Goal: Transaction & Acquisition: Purchase product/service

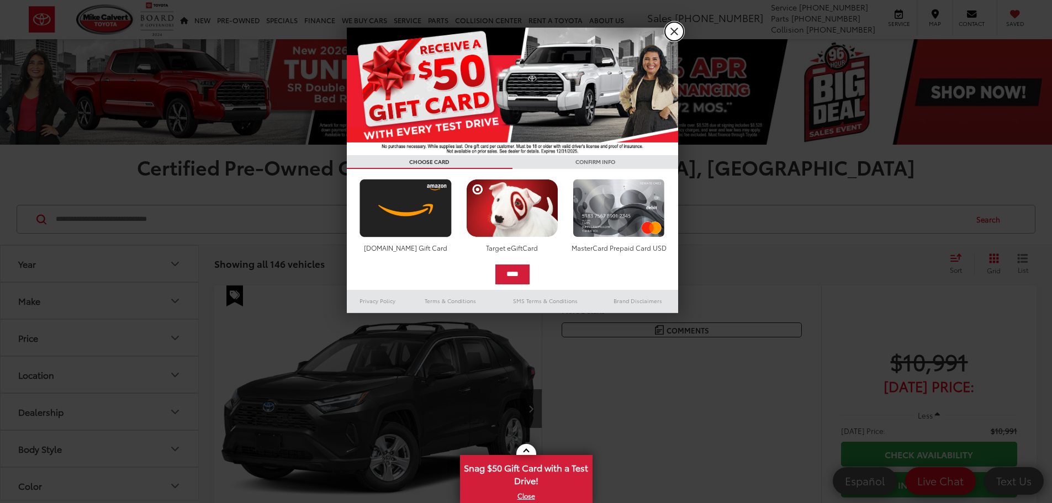
click at [673, 32] on link "X" at bounding box center [674, 31] width 19 height 19
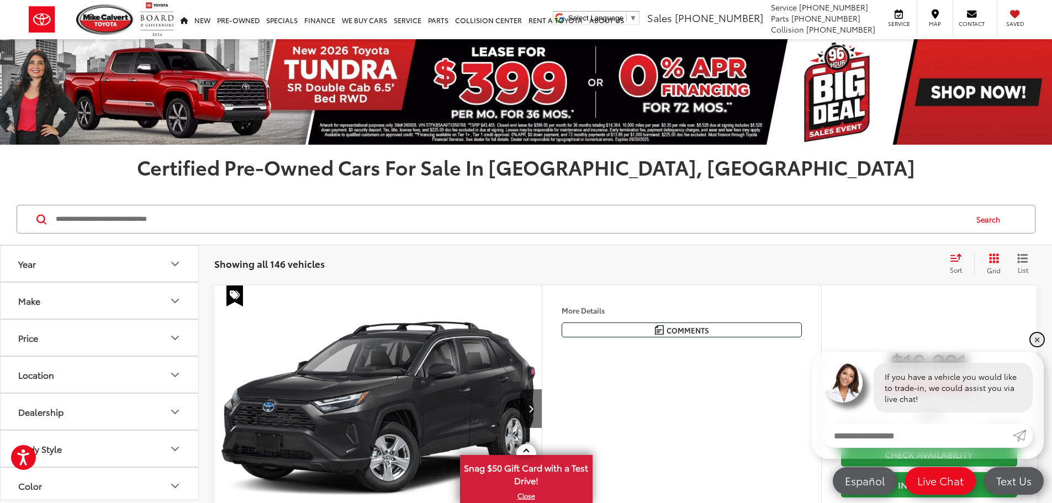
click at [1037, 336] on link "✕" at bounding box center [1037, 339] width 13 height 13
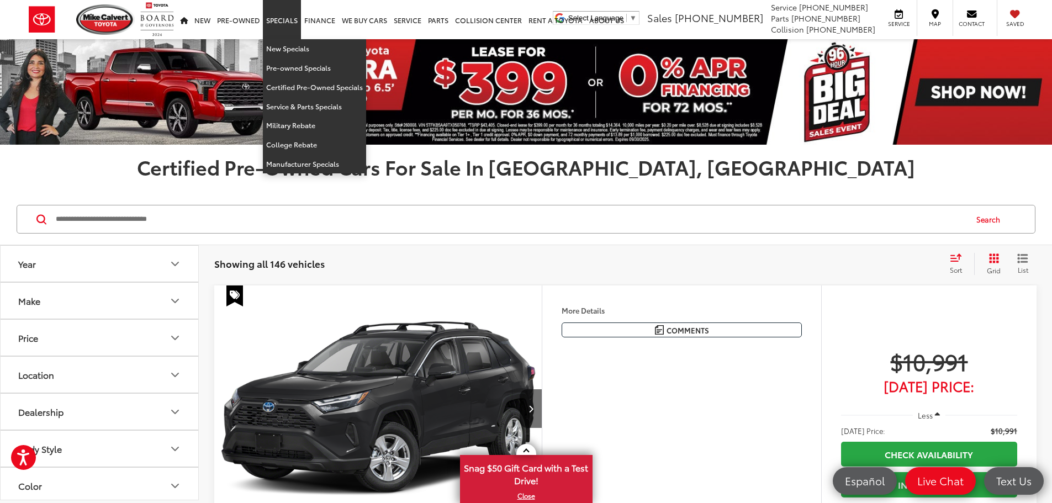
click at [289, 18] on link "Specials" at bounding box center [282, 19] width 38 height 39
click at [280, 26] on link "Specials" at bounding box center [282, 19] width 38 height 39
click at [313, 53] on link "New Specials" at bounding box center [314, 48] width 103 height 19
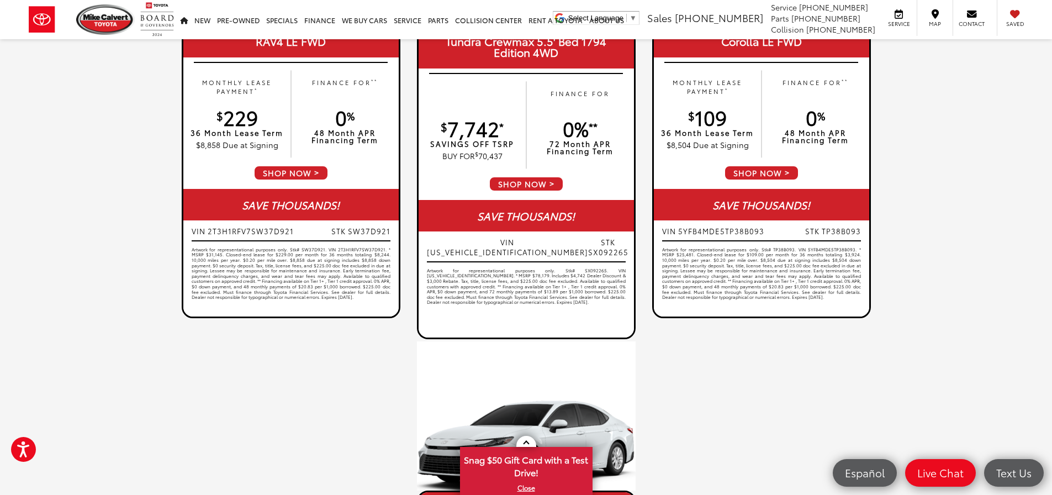
scroll to position [663, 0]
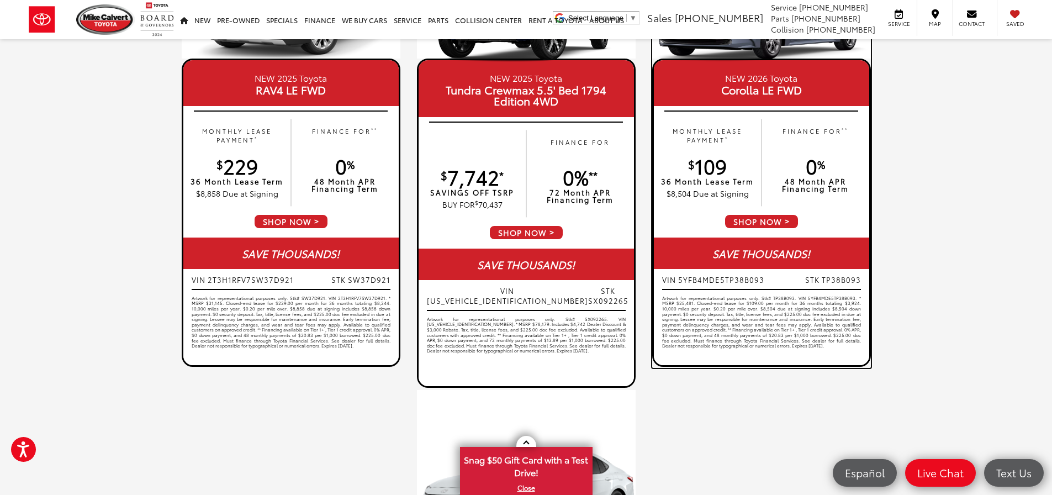
click at [796, 217] on span "SHOP NOW" at bounding box center [761, 221] width 75 height 15
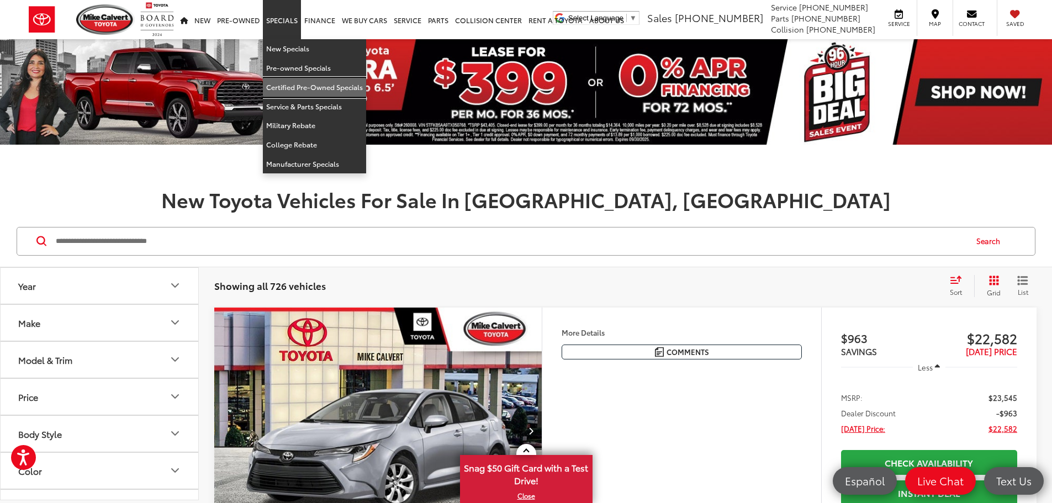
click at [315, 86] on link "Certified Pre-Owned Specials" at bounding box center [314, 87] width 103 height 19
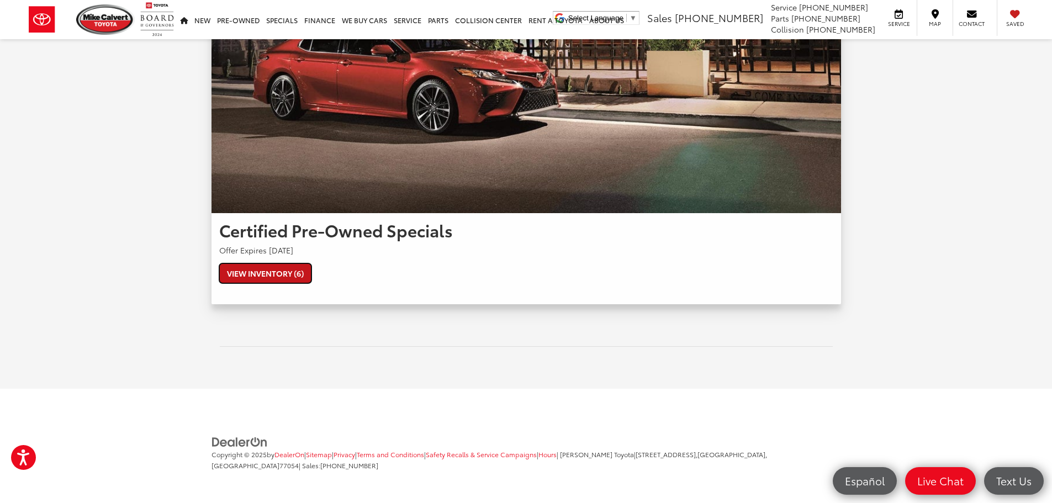
click at [283, 279] on link "View Inventory (6)" at bounding box center [265, 274] width 92 height 20
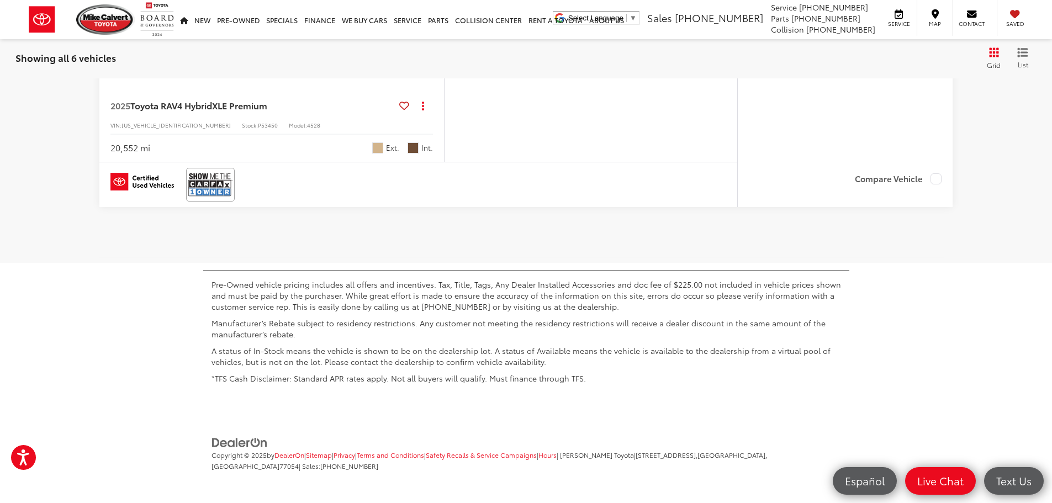
scroll to position [2922, 0]
click at [150, 191] on img at bounding box center [142, 182] width 64 height 18
click at [0, 0] on button "More..." at bounding box center [0, 0] width 0 height 0
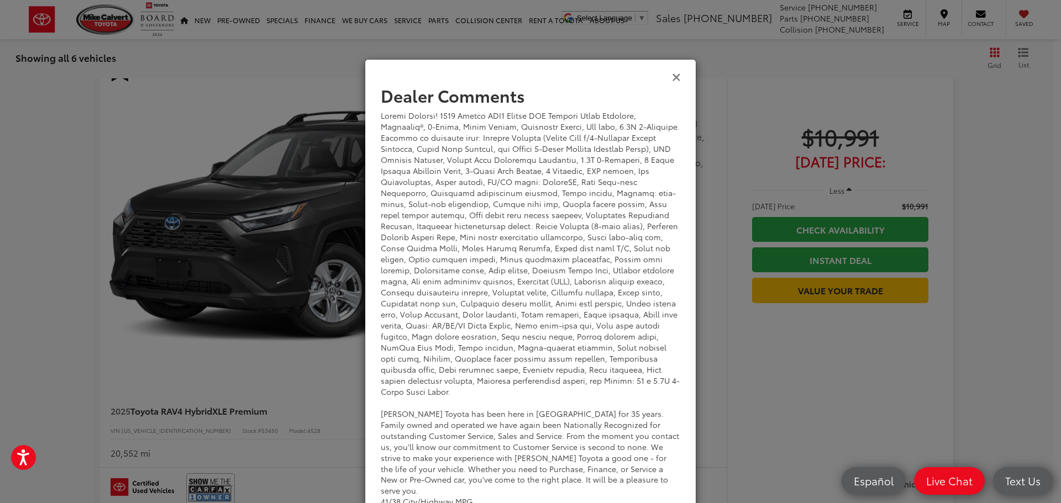
click at [675, 73] on icon "Close" at bounding box center [676, 77] width 9 height 12
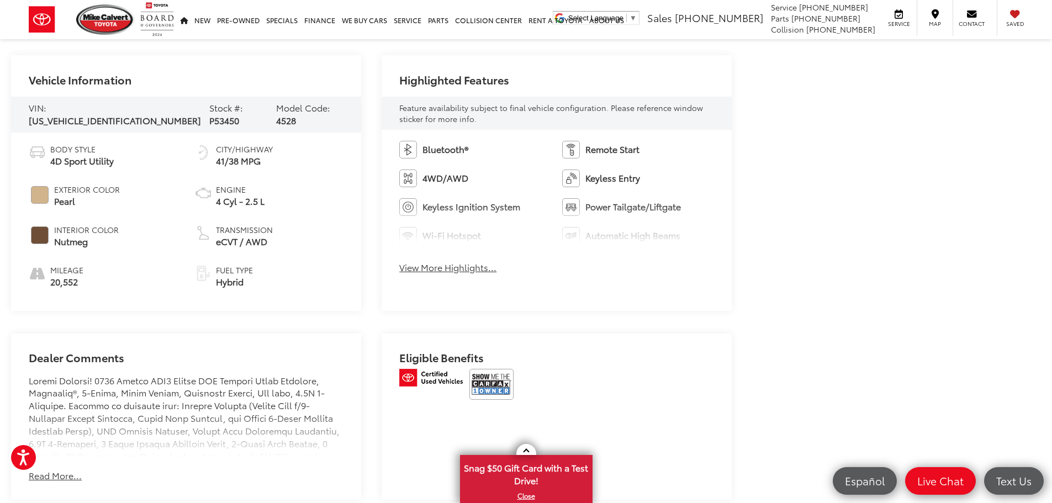
scroll to position [718, 0]
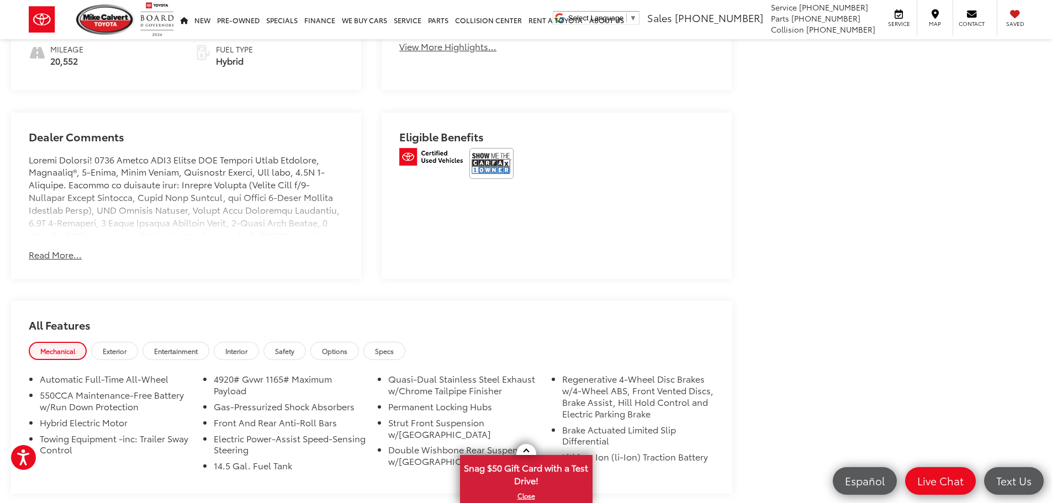
click at [71, 249] on button "Read More..." at bounding box center [55, 255] width 53 height 13
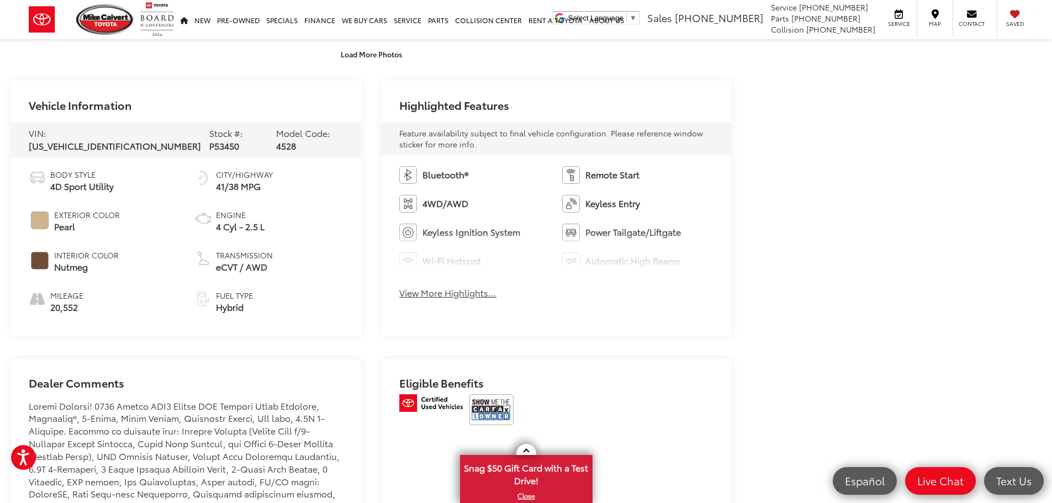
scroll to position [452, 0]
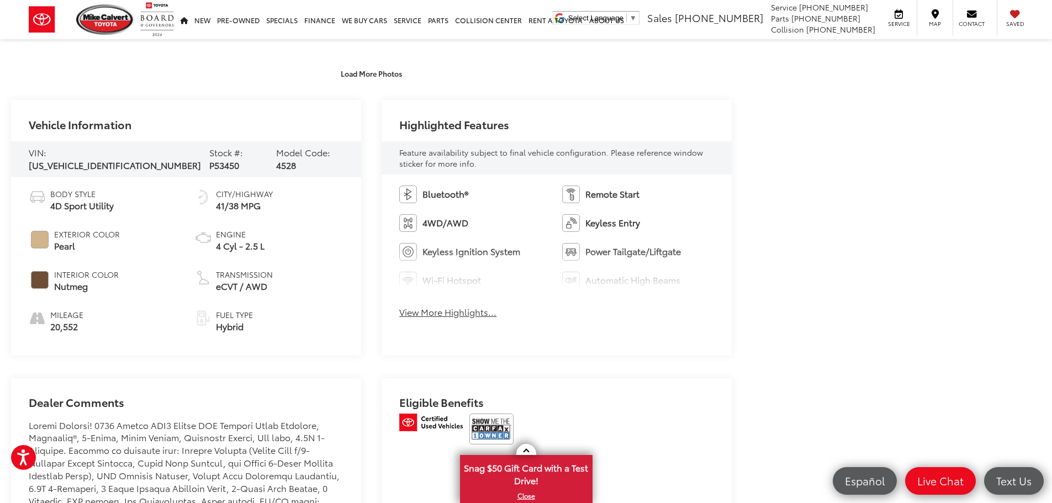
click at [439, 315] on button "View More Highlights..." at bounding box center [447, 312] width 97 height 13
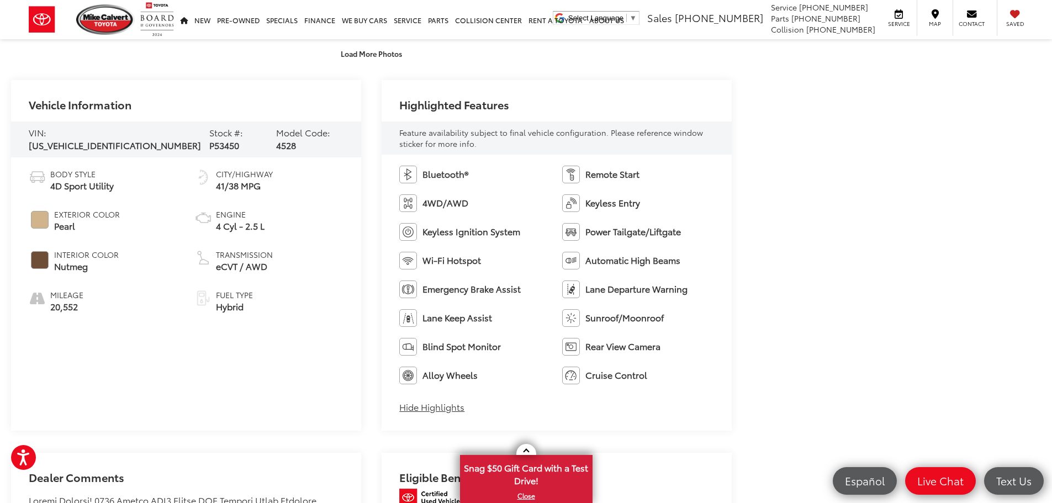
scroll to position [497, 0]
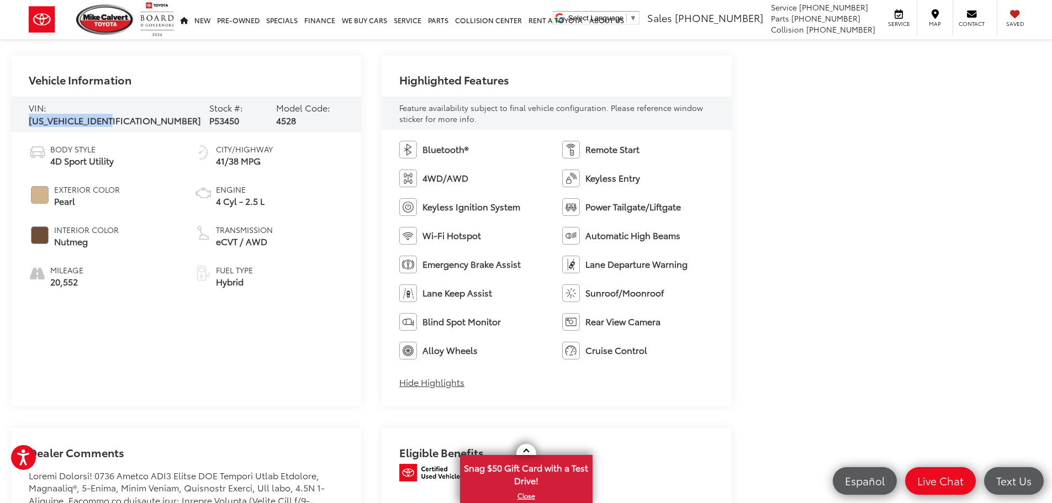
drag, startPoint x: 130, startPoint y: 114, endPoint x: 49, endPoint y: 116, distance: 81.8
click at [49, 116] on div "VIN: 2T3B6RFV5SW086869 Stock #: P53450 Model Code: 4528" at bounding box center [186, 115] width 350 height 36
copy span "2T3B6RFV5SW086869"
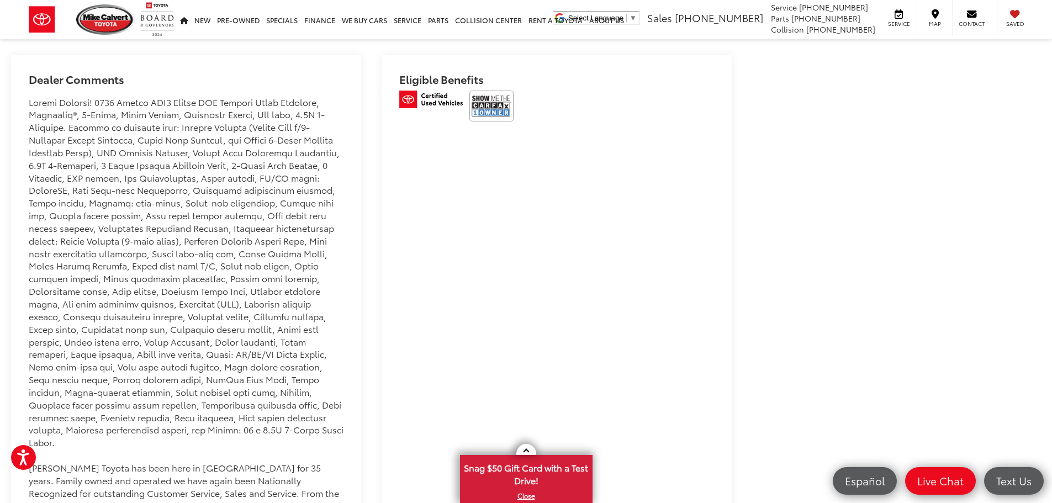
scroll to position [884, 0]
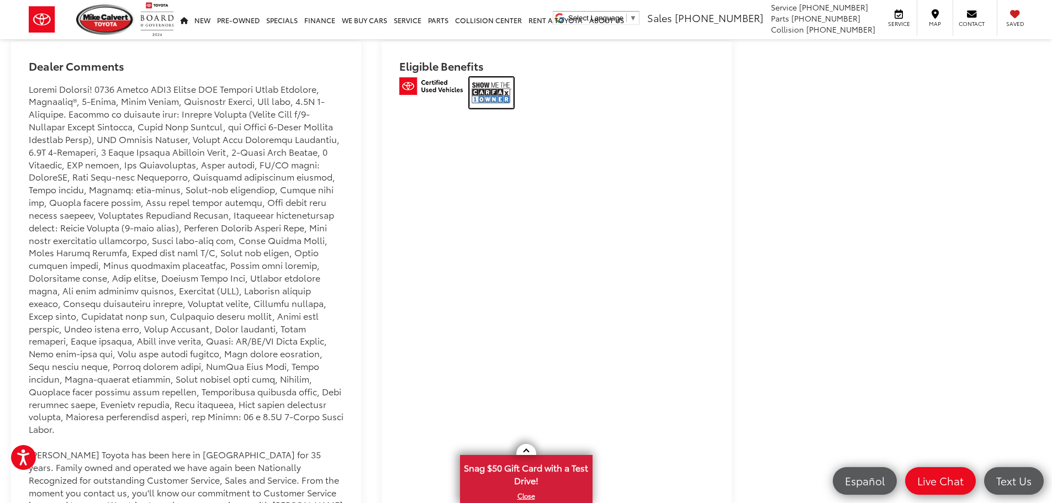
click at [494, 92] on img at bounding box center [492, 92] width 44 height 31
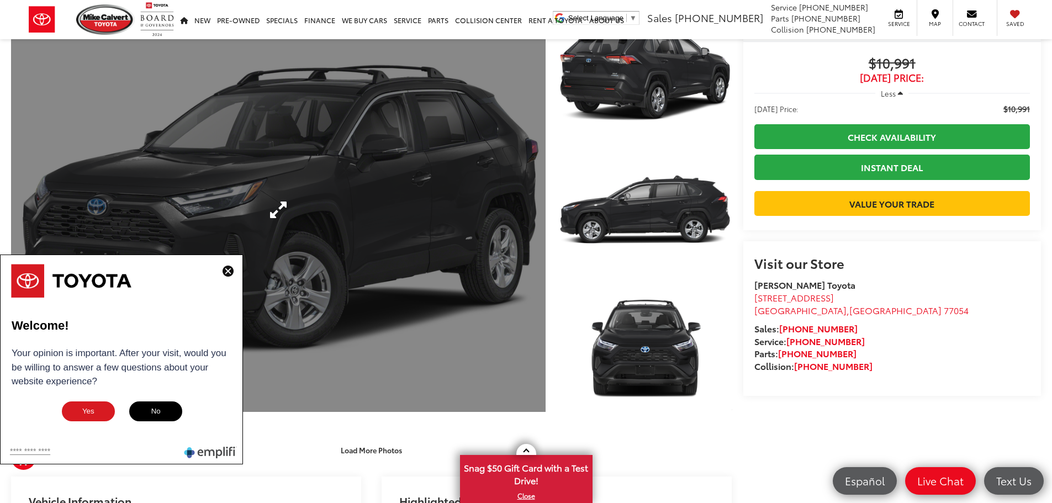
scroll to position [55, 0]
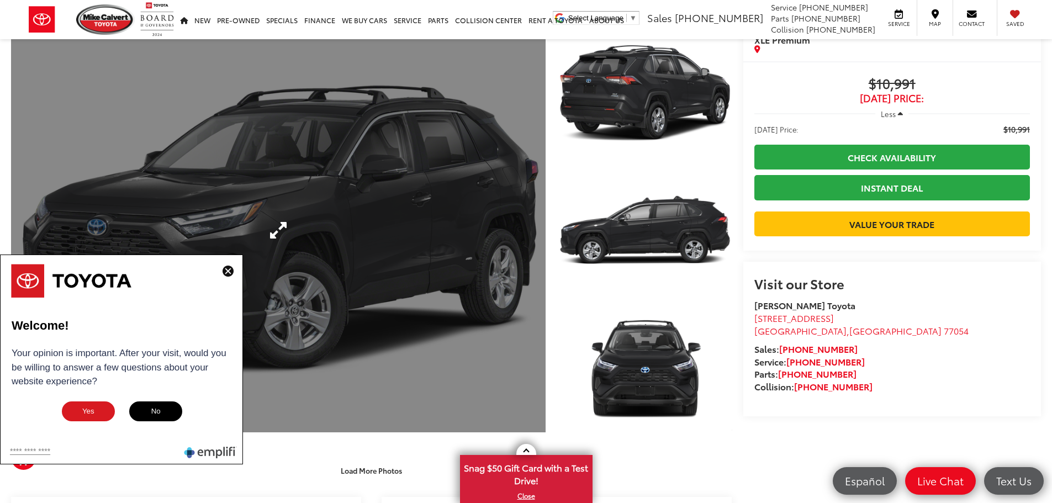
click at [228, 270] on img at bounding box center [228, 271] width 11 height 11
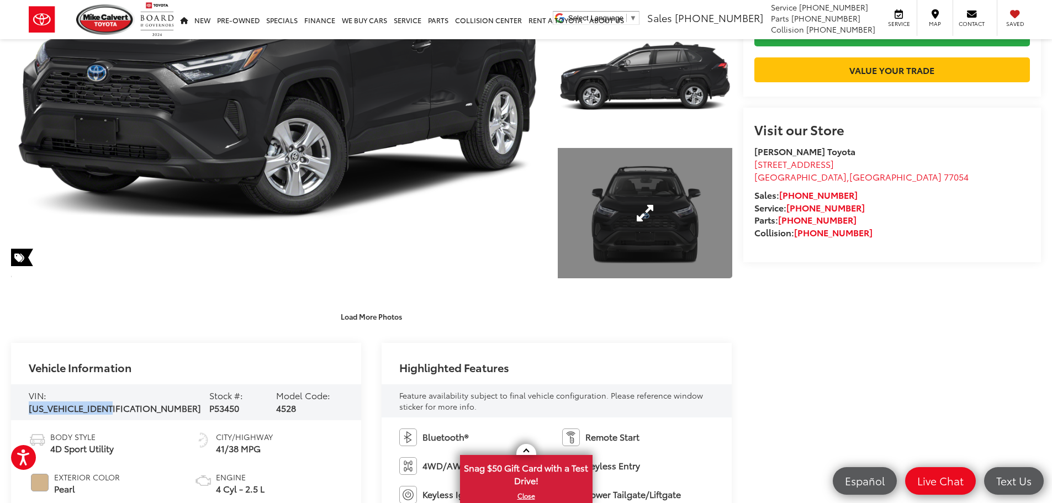
scroll to position [221, 0]
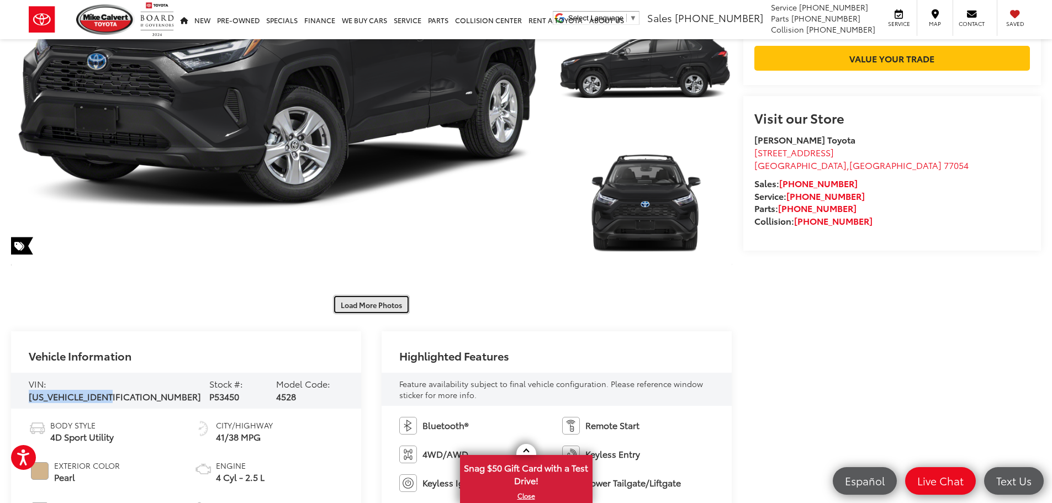
click at [358, 304] on button "Load More Photos" at bounding box center [371, 304] width 77 height 19
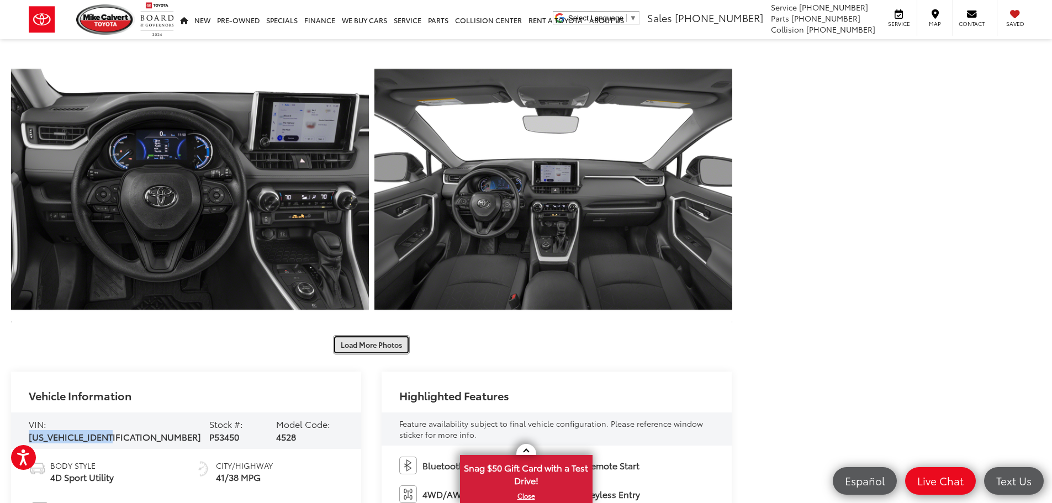
scroll to position [718, 0]
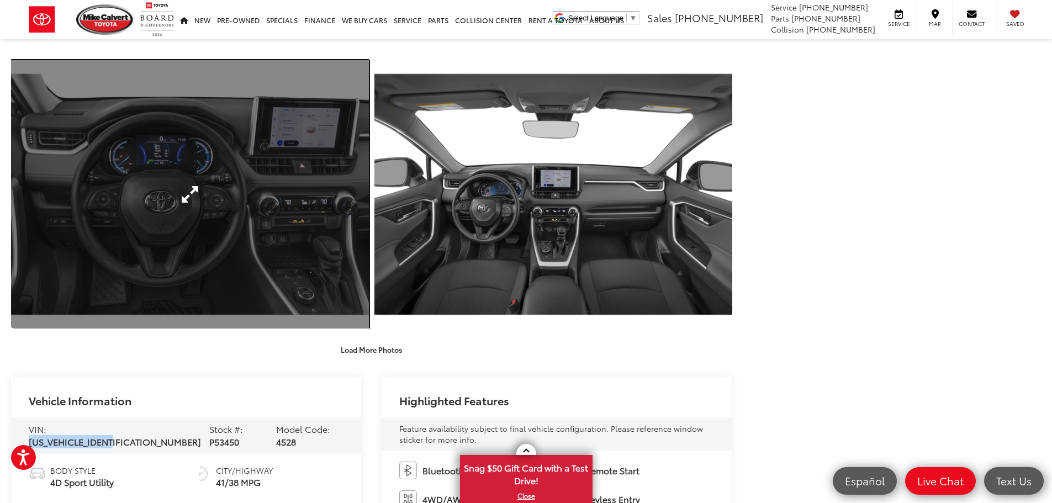
click at [273, 250] on link "Expand Photo 6" at bounding box center [190, 194] width 358 height 268
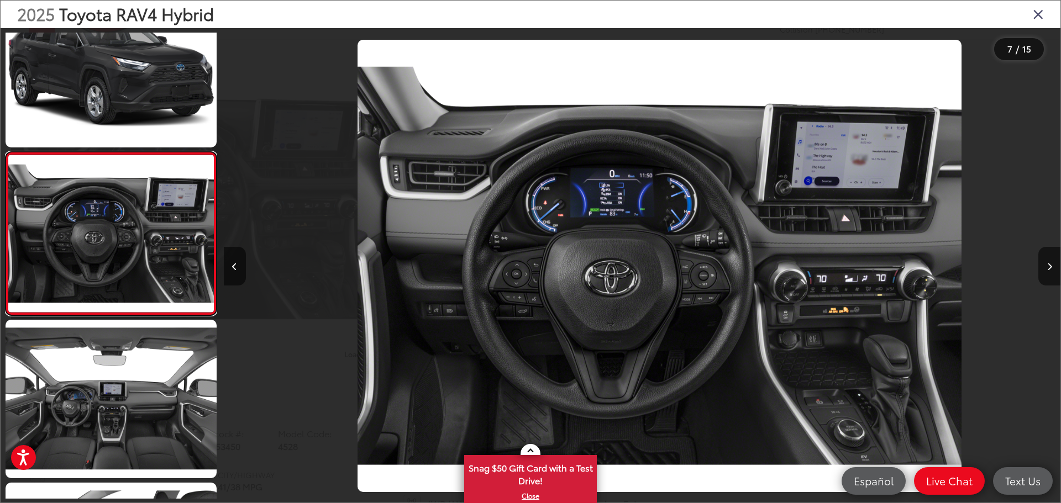
scroll to position [0, 5020]
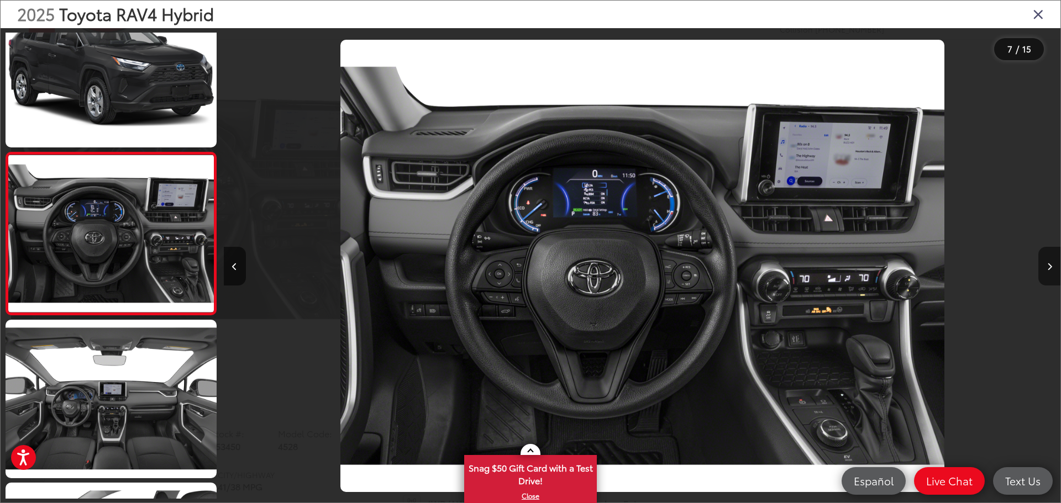
click at [1045, 266] on button "Next image" at bounding box center [1049, 266] width 22 height 39
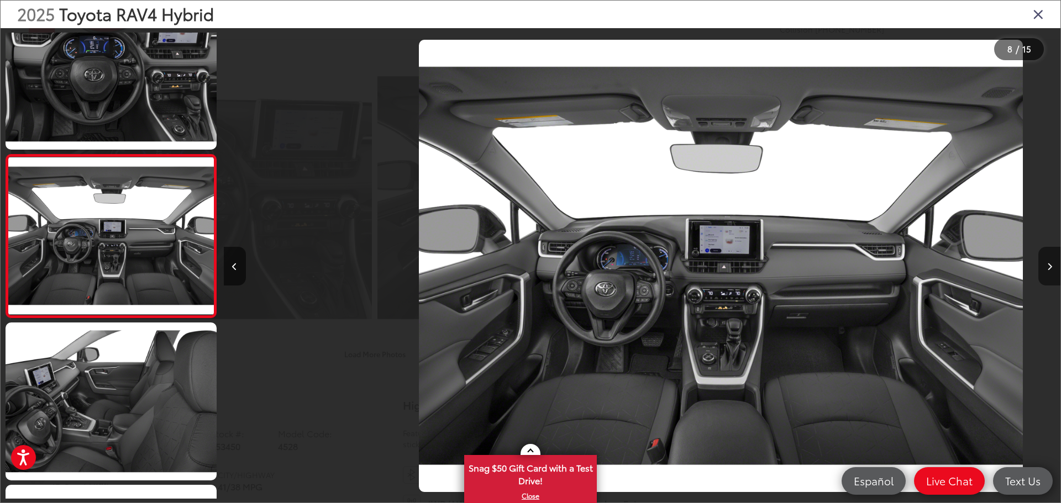
scroll to position [1019, 0]
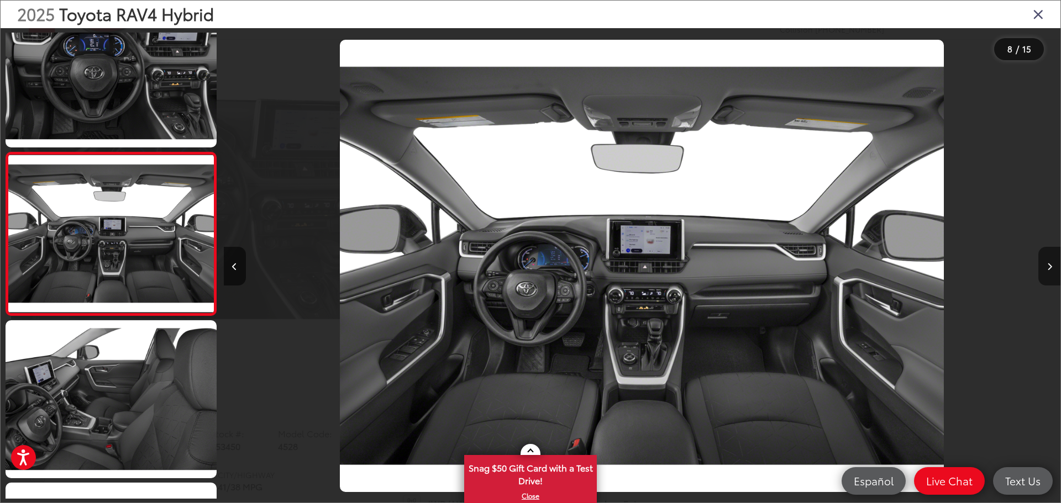
click at [1045, 266] on button "Next image" at bounding box center [1049, 266] width 22 height 39
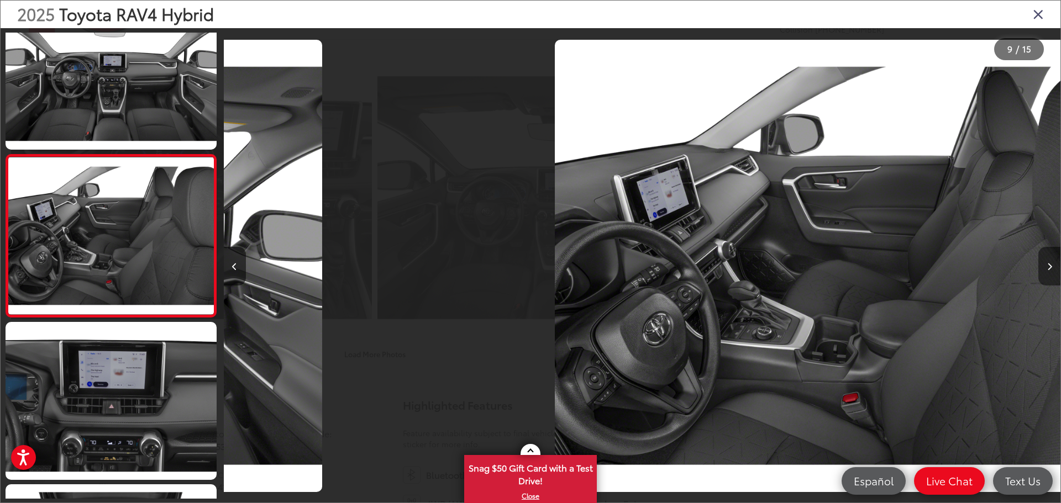
scroll to position [1182, 0]
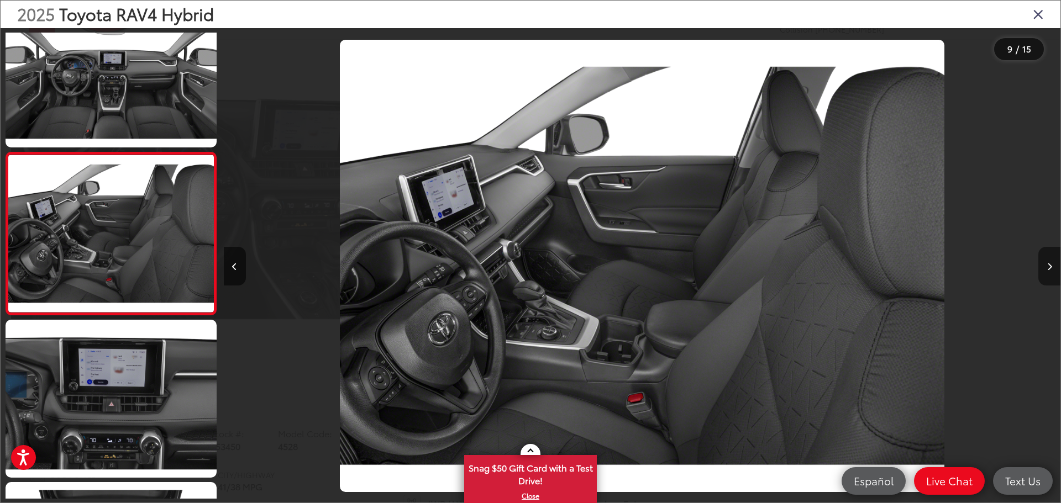
click at [1045, 266] on button "Next image" at bounding box center [1049, 266] width 22 height 39
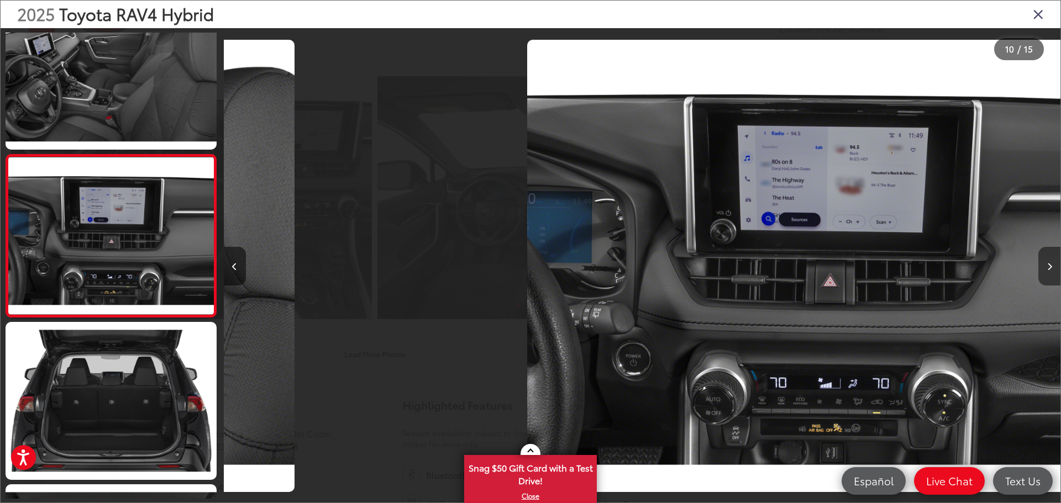
scroll to position [1344, 0]
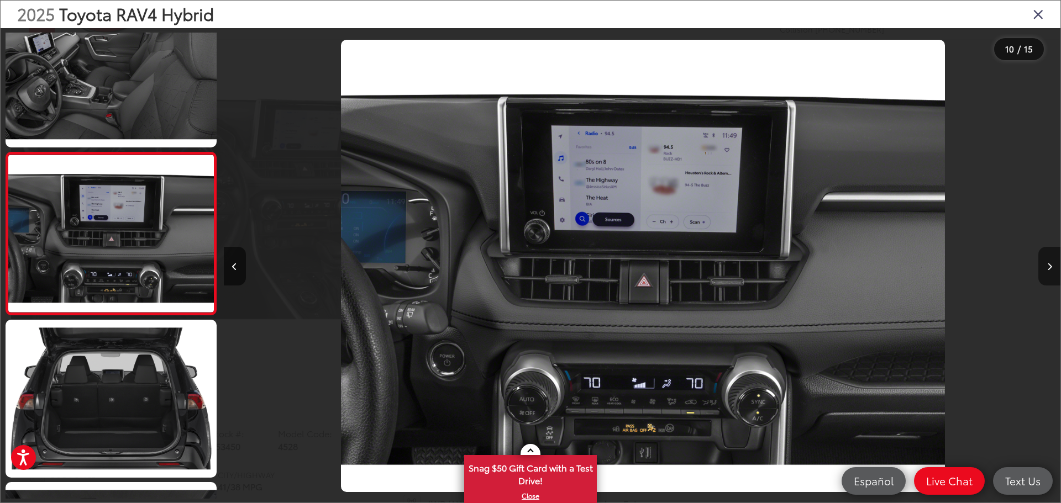
click at [1045, 266] on button "Next image" at bounding box center [1049, 266] width 22 height 39
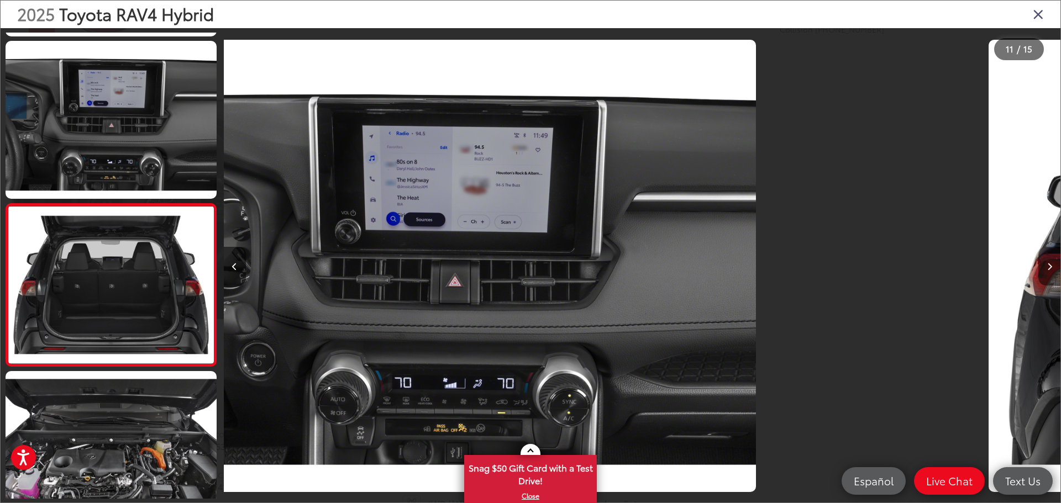
scroll to position [1507, 0]
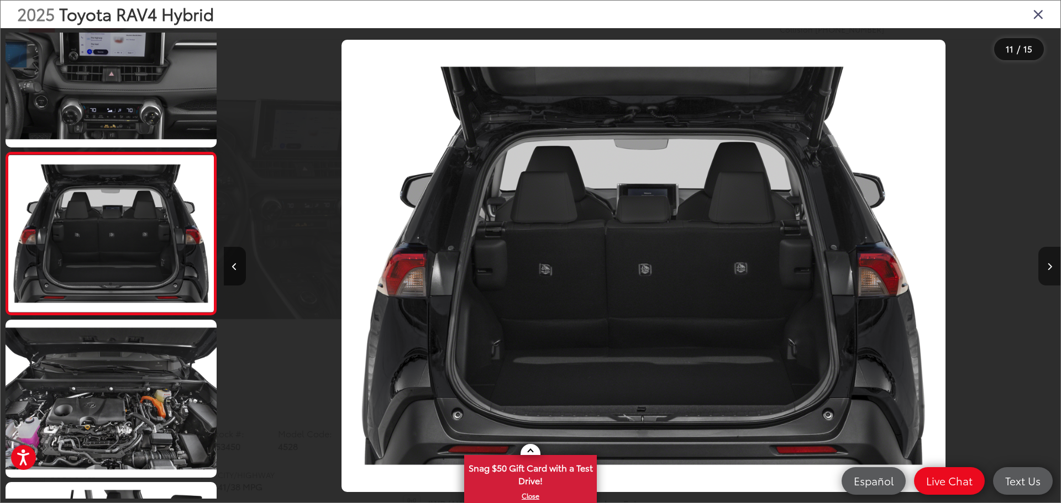
click at [1045, 266] on button "Next image" at bounding box center [1049, 266] width 22 height 39
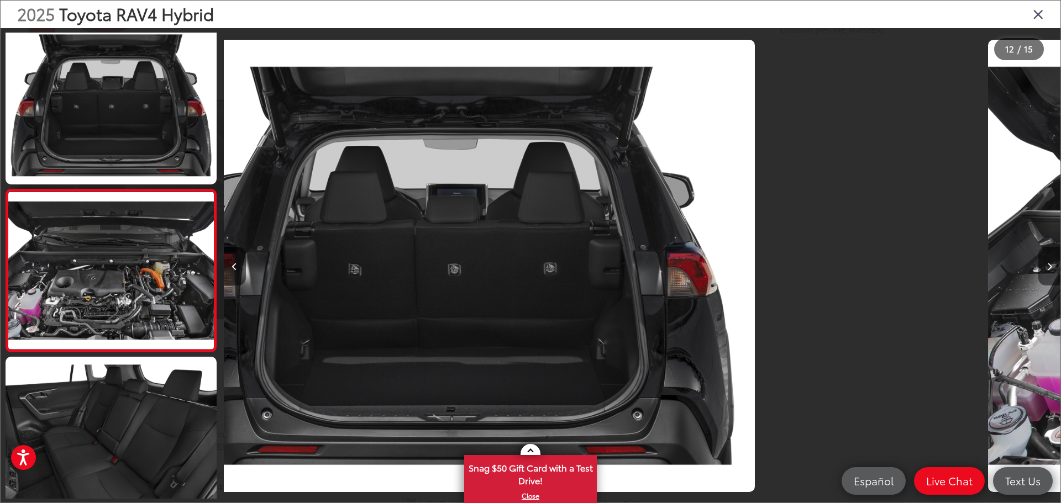
scroll to position [1669, 0]
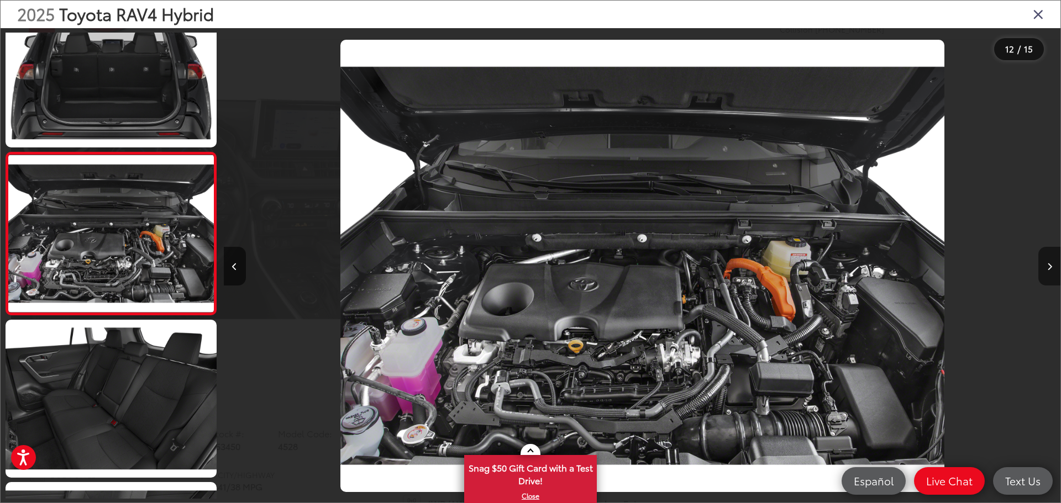
click at [1045, 266] on button "Next image" at bounding box center [1049, 266] width 22 height 39
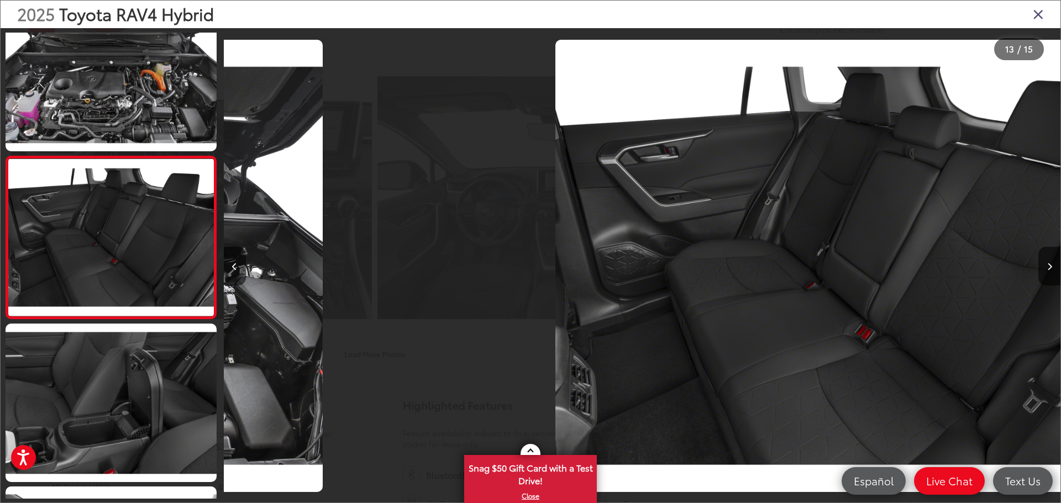
scroll to position [1831, 0]
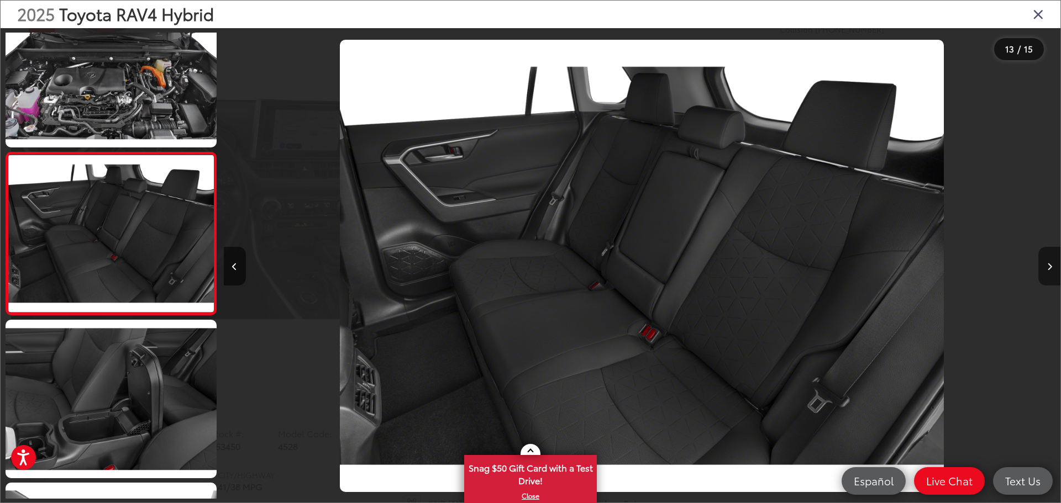
click at [1042, 268] on button "Next image" at bounding box center [1049, 266] width 22 height 39
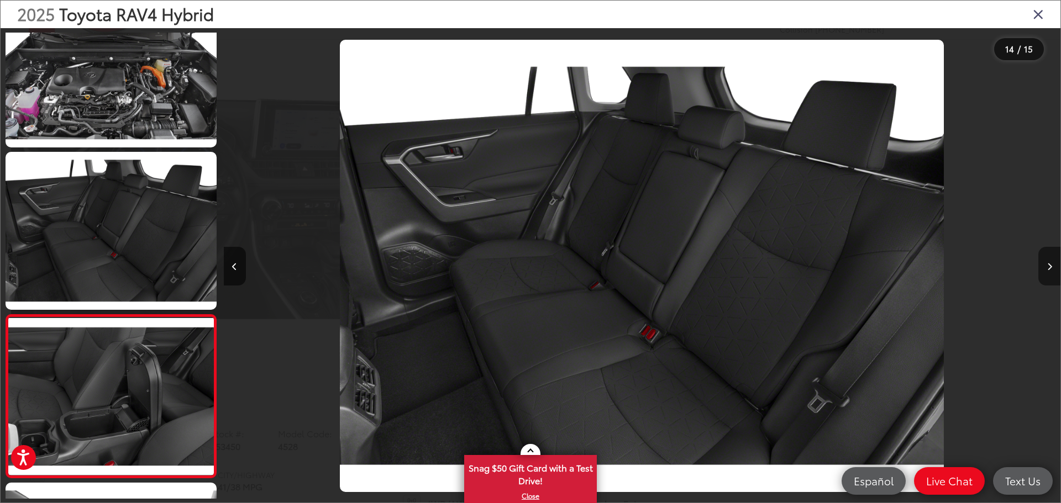
scroll to position [0, 0]
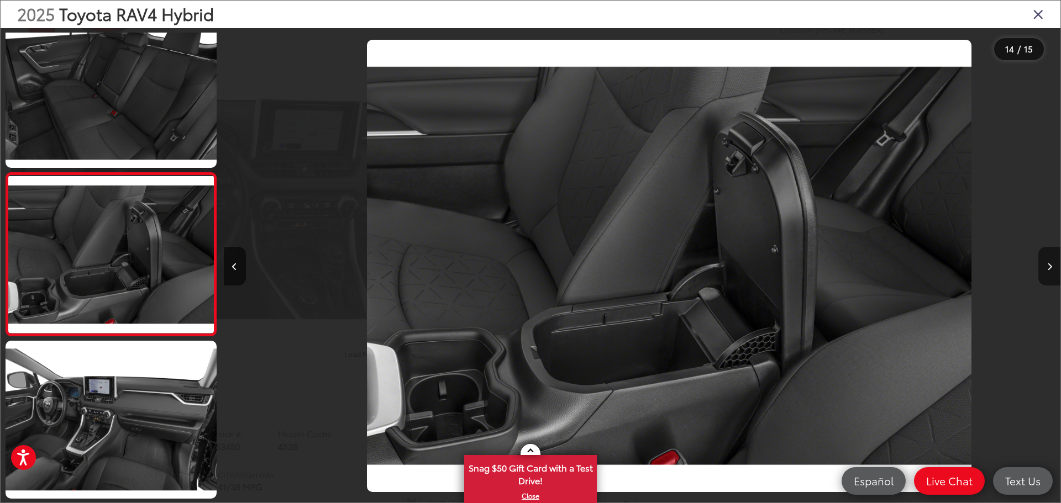
click at [1042, 265] on button "Next image" at bounding box center [1049, 266] width 22 height 39
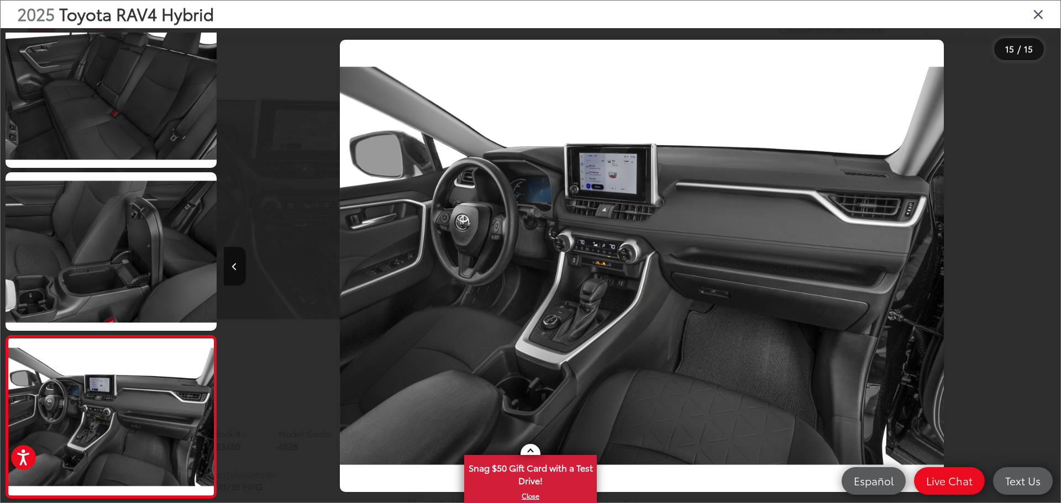
click at [1033, 330] on div at bounding box center [955, 266] width 209 height 476
click at [1025, 418] on div at bounding box center [955, 266] width 209 height 476
click at [263, 333] on div at bounding box center [328, 266] width 209 height 476
click at [273, 440] on div at bounding box center [328, 266] width 209 height 476
click at [1049, 11] on div "2025 Toyota RAV4 Hybrid" at bounding box center [531, 15] width 1060 height 28
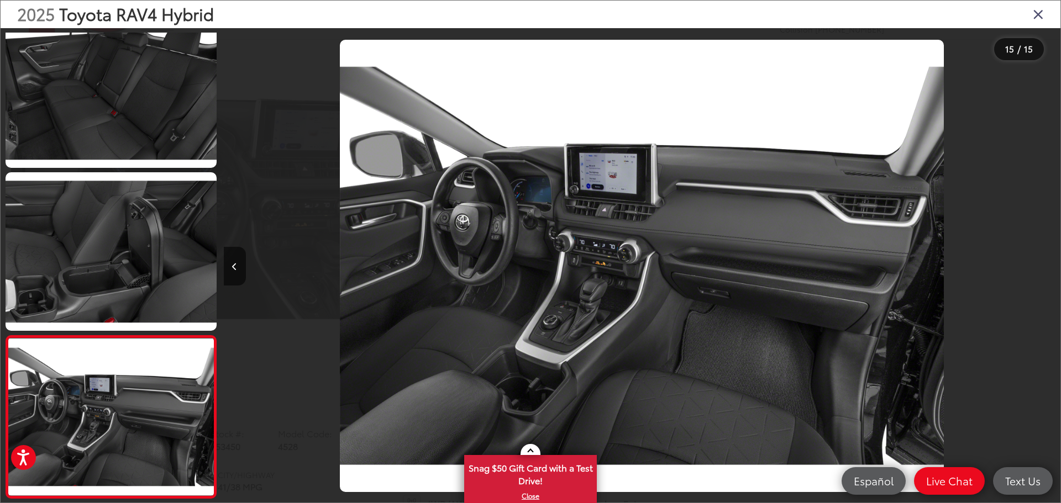
click at [1032, 15] on div "2025 Toyota RAV4 Hybrid" at bounding box center [531, 15] width 1060 height 28
click at [1035, 13] on icon "Close gallery" at bounding box center [1038, 14] width 11 height 14
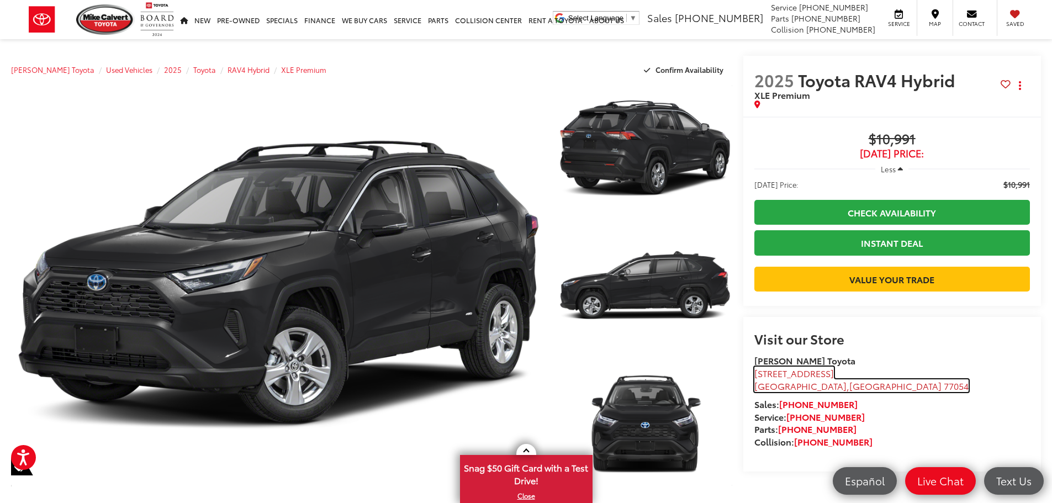
click at [802, 380] on span "[STREET_ADDRESS]" at bounding box center [795, 373] width 80 height 13
click at [900, 140] on span "$10,991" at bounding box center [893, 139] width 276 height 17
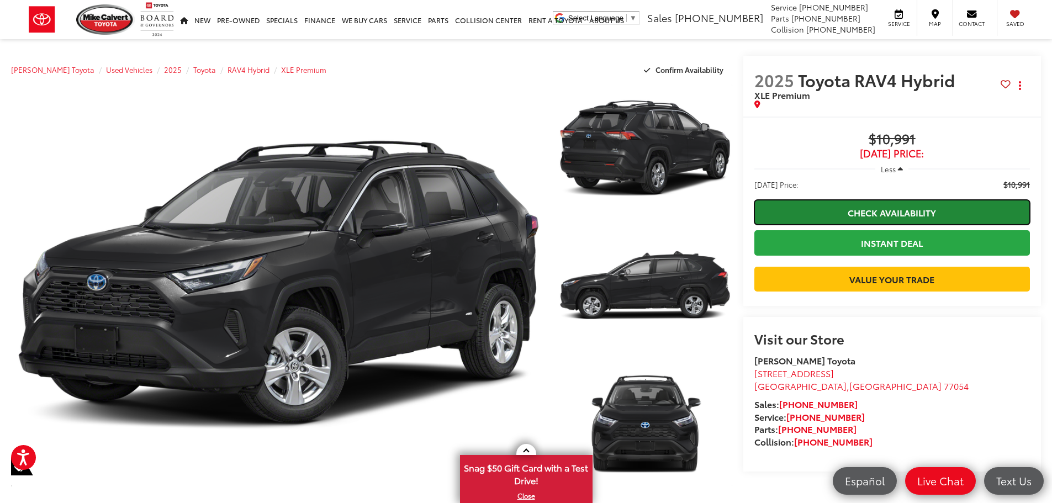
click at [923, 208] on link "Check Availability" at bounding box center [893, 212] width 276 height 25
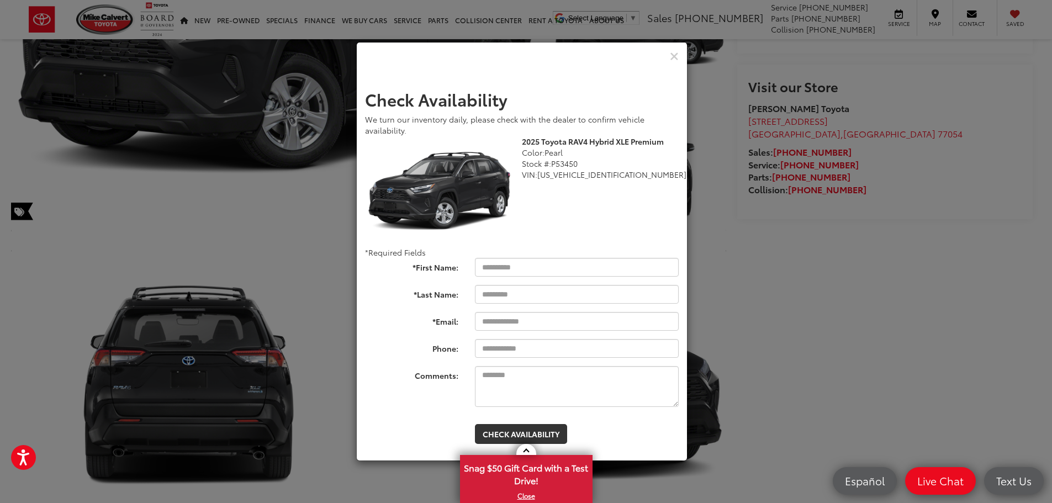
scroll to position [276, 0]
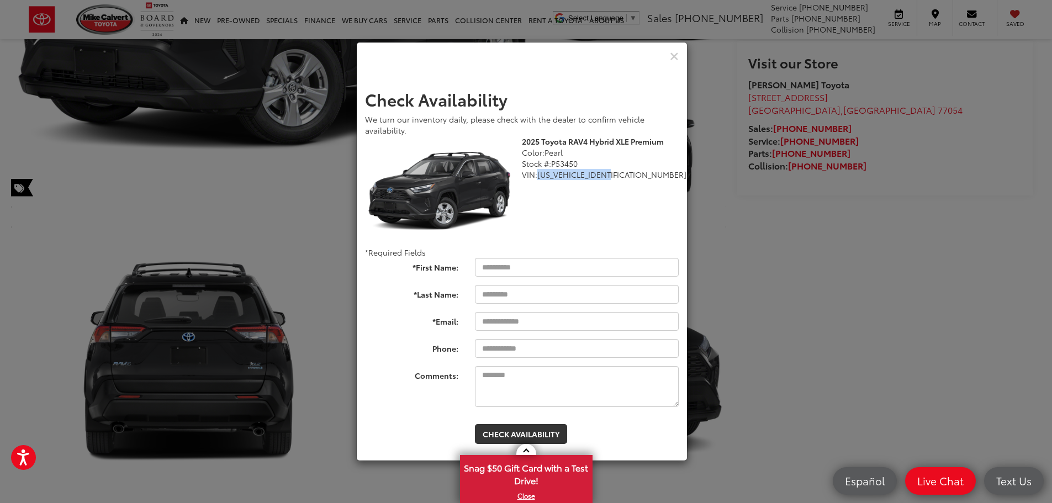
drag, startPoint x: 618, startPoint y: 175, endPoint x: 540, endPoint y: 183, distance: 78.4
click at [540, 183] on div "2025 Toyota RAV4 Hybrid XLE Premium Color: Pearl Stock #: P53450 VIN: 2T3B6RFV5…" at bounding box center [522, 192] width 330 height 112
copy span "2T3B6RFV5SW086869"
click at [677, 55] on icon "Close" at bounding box center [674, 57] width 9 height 12
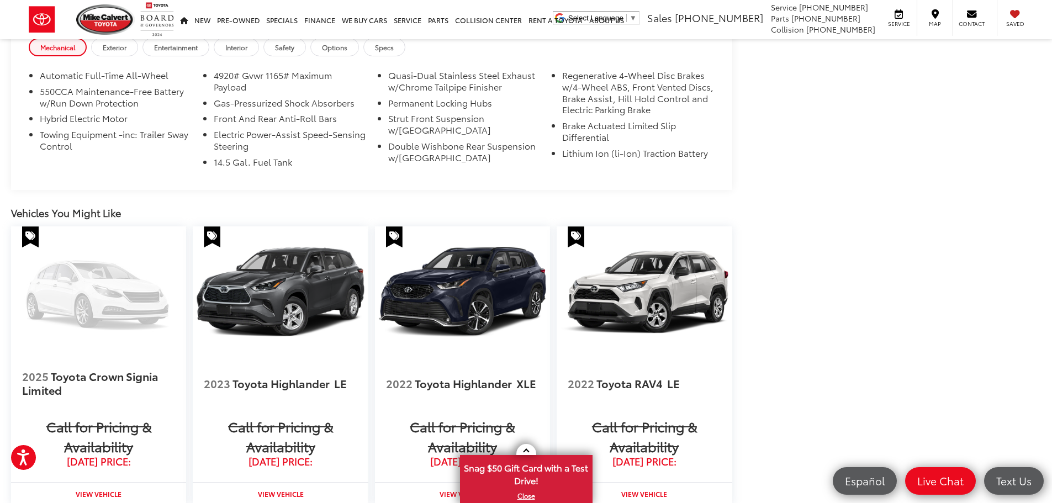
scroll to position [1878, 0]
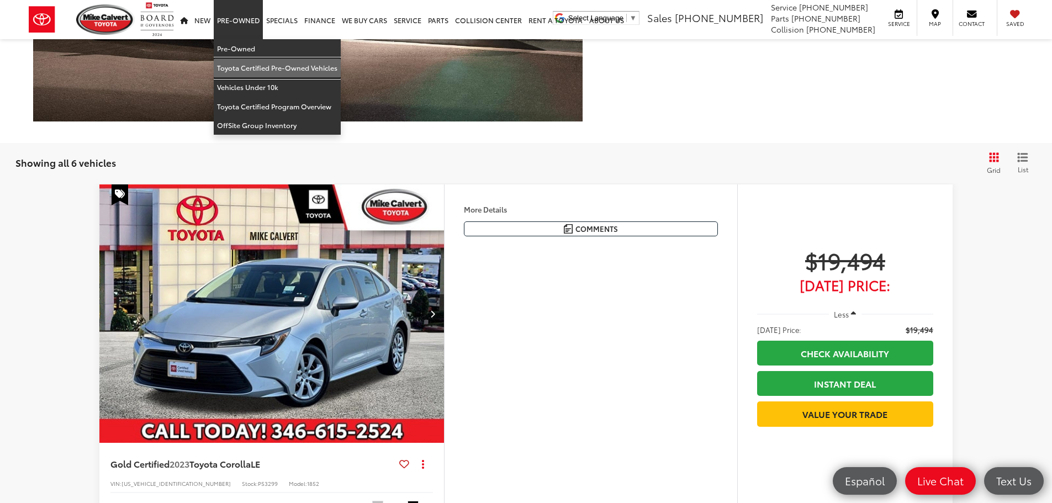
click at [278, 71] on link "Toyota Certified Pre-Owned Vehicles" at bounding box center [277, 68] width 127 height 19
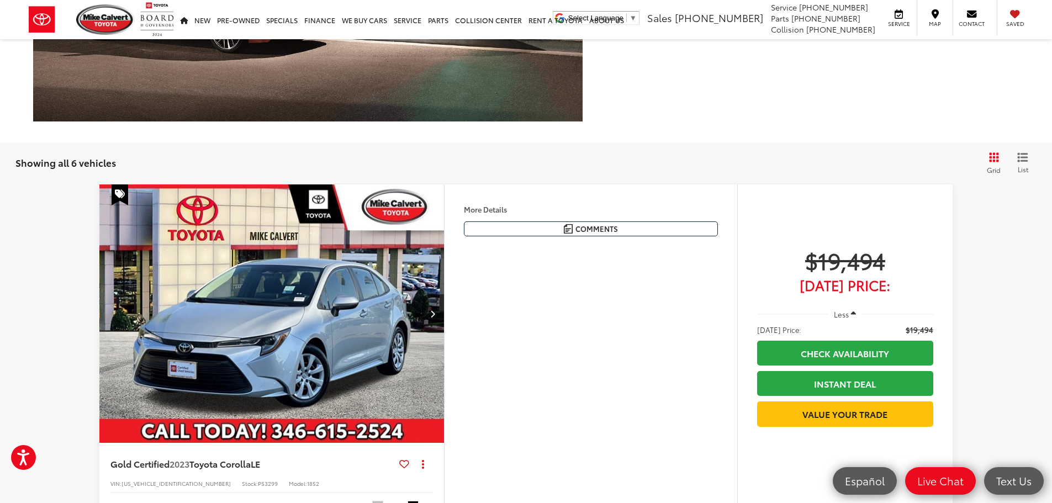
scroll to position [2872, 0]
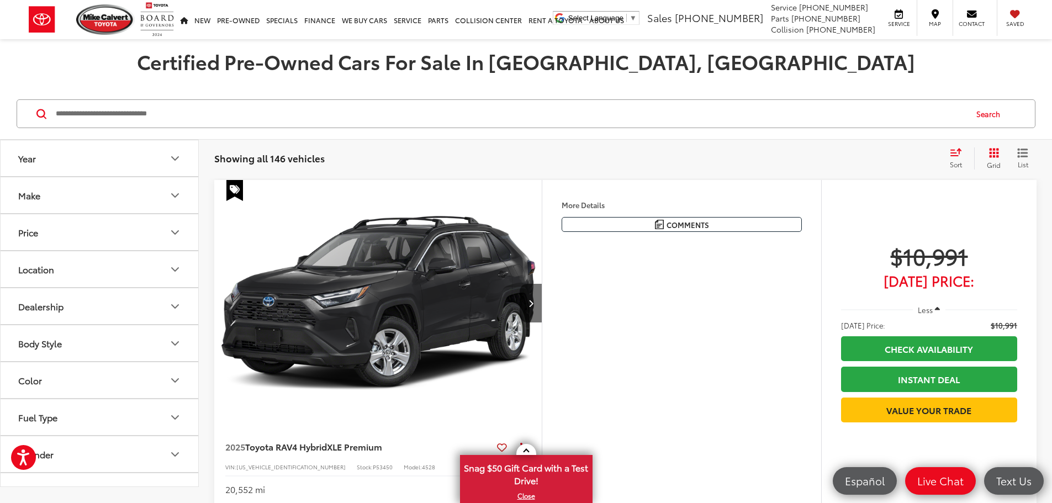
scroll to position [92, 0]
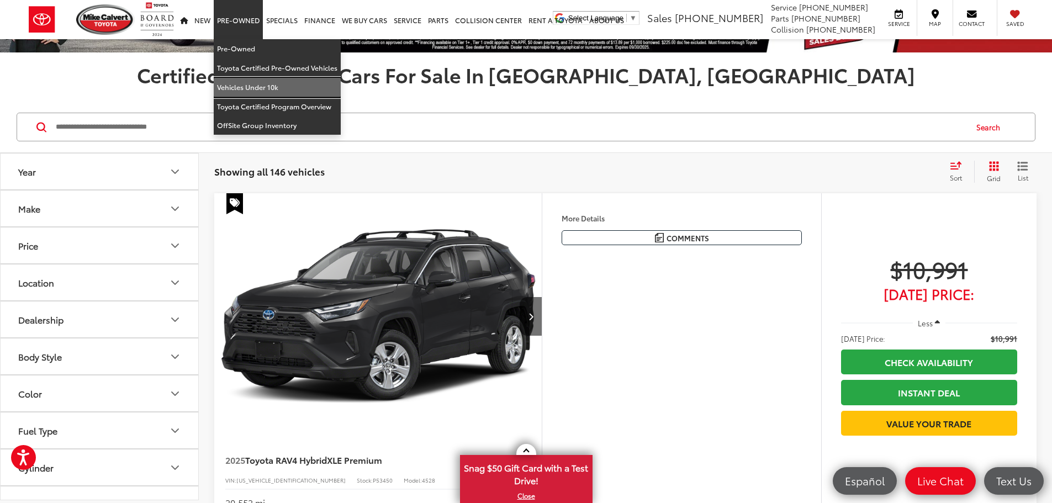
drag, startPoint x: 256, startPoint y: 86, endPoint x: 394, endPoint y: 145, distance: 150.5
click at [256, 86] on link "Vehicles Under 10k" at bounding box center [277, 87] width 127 height 19
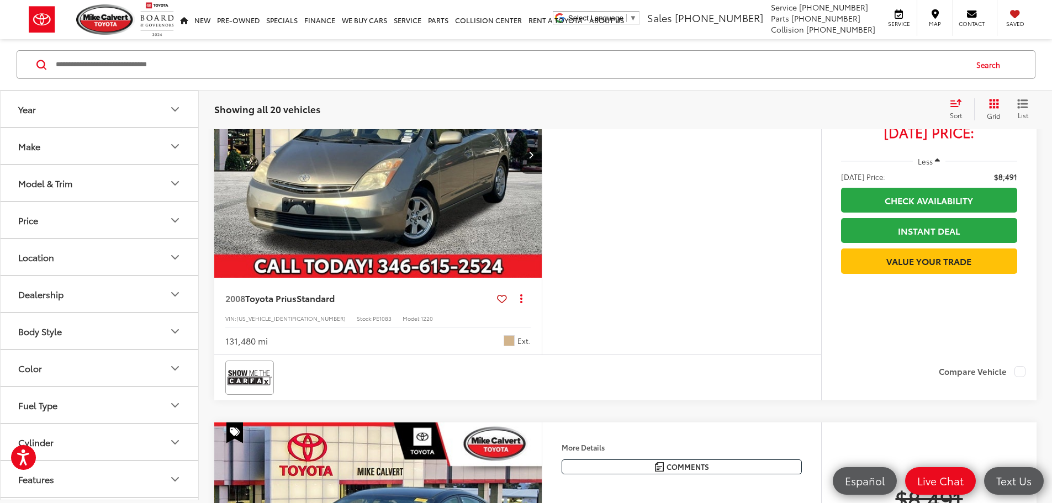
scroll to position [4127, 0]
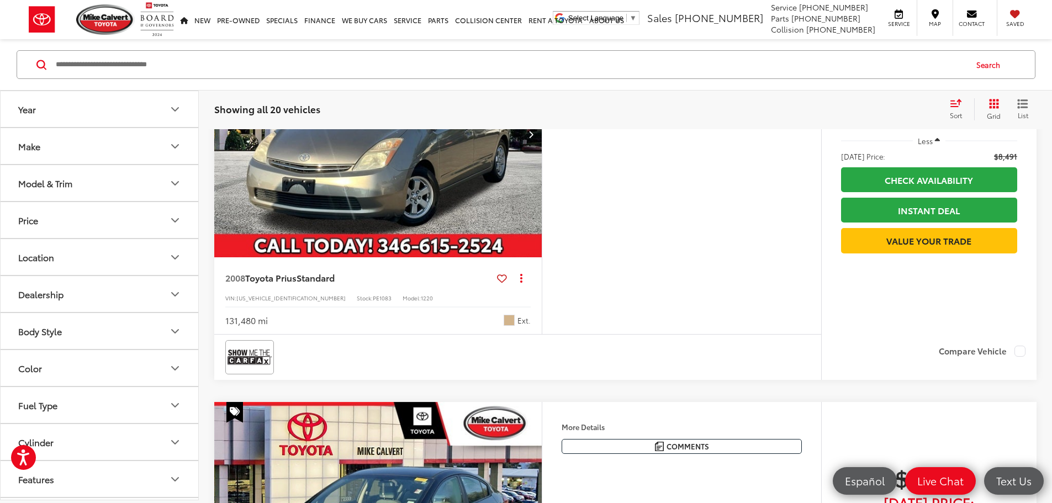
click at [0, 0] on button "More..." at bounding box center [0, 0] width 0 height 0
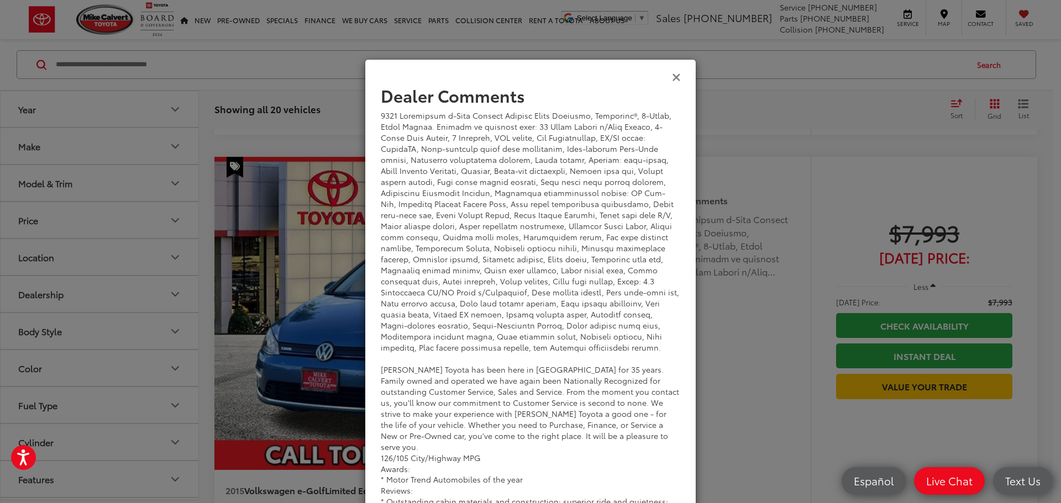
click at [672, 80] on icon "Close" at bounding box center [676, 77] width 9 height 12
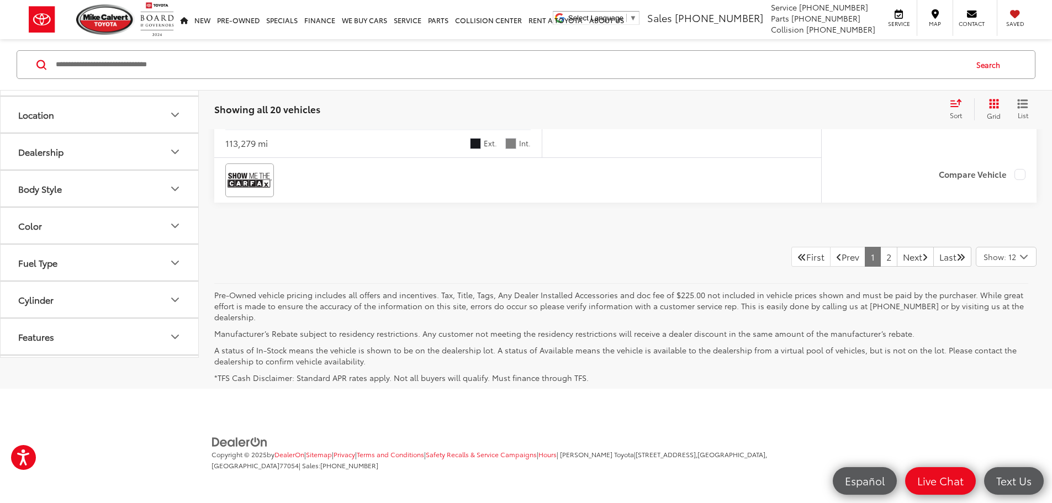
scroll to position [5405, 0]
click at [881, 267] on link "2" at bounding box center [889, 257] width 17 height 20
click at [901, 267] on link "Next" at bounding box center [915, 257] width 37 height 20
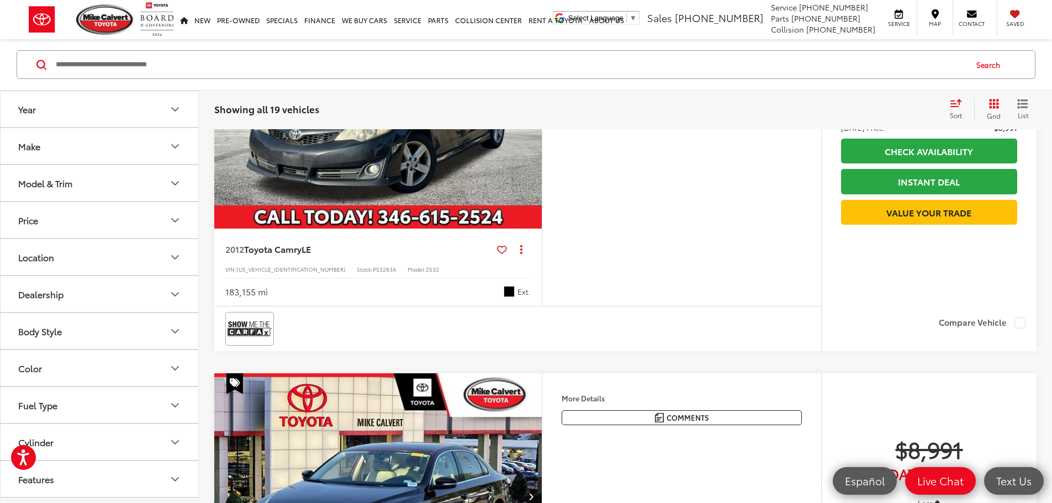
scroll to position [14, 0]
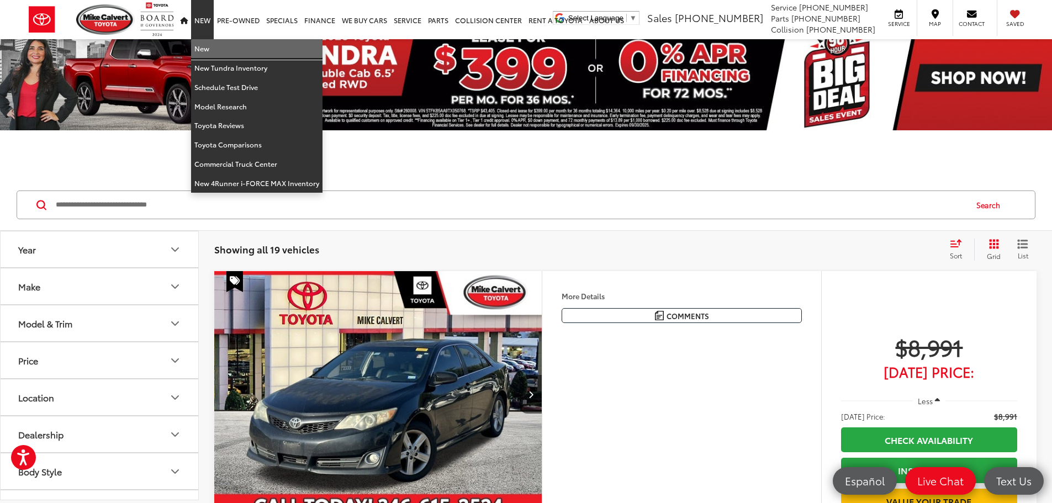
click at [241, 52] on link "New" at bounding box center [256, 48] width 131 height 19
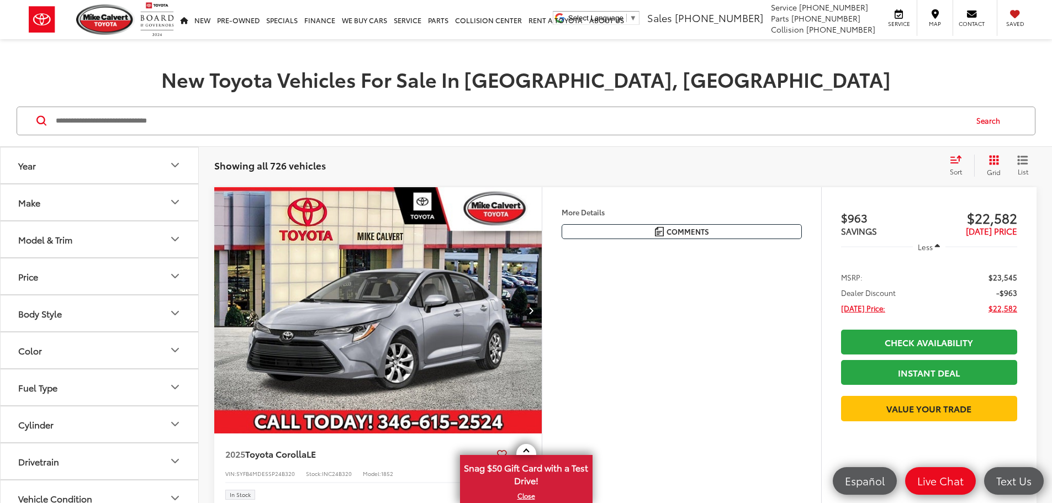
scroll to position [331, 0]
